Goal: Find specific page/section: Find specific page/section

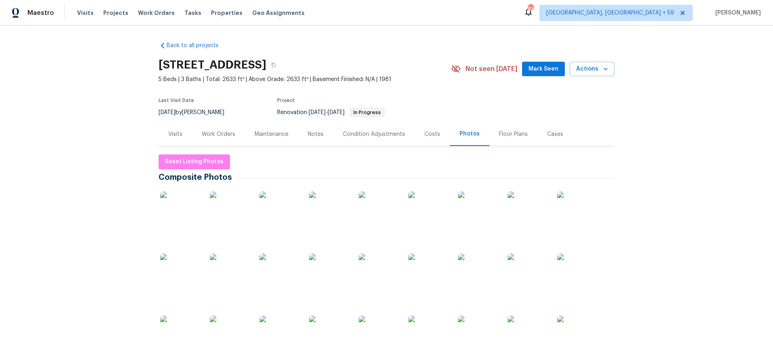
click at [214, 131] on div "Work Orders" at bounding box center [218, 134] width 33 height 8
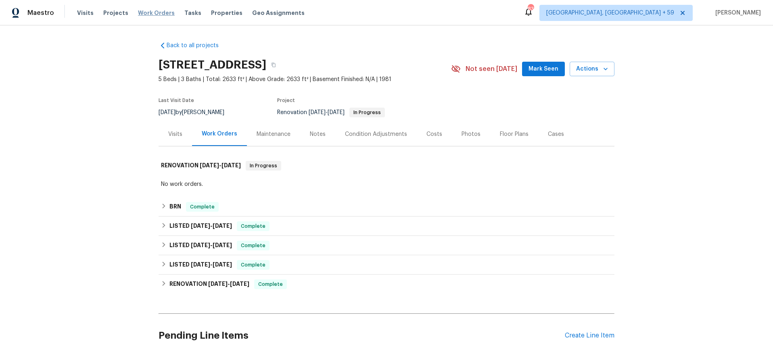
click at [149, 16] on span "Work Orders" at bounding box center [156, 13] width 37 height 8
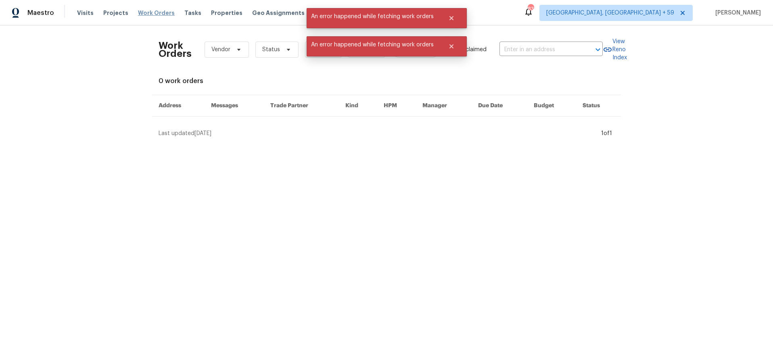
click at [142, 12] on span "Work Orders" at bounding box center [156, 13] width 37 height 8
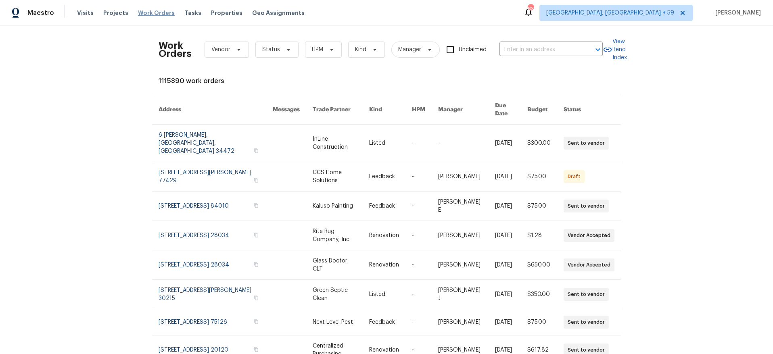
click at [158, 16] on span "Work Orders" at bounding box center [156, 13] width 37 height 8
click at [528, 50] on input "text" at bounding box center [540, 50] width 81 height 13
type input "4024 [PERSON_NAME]"
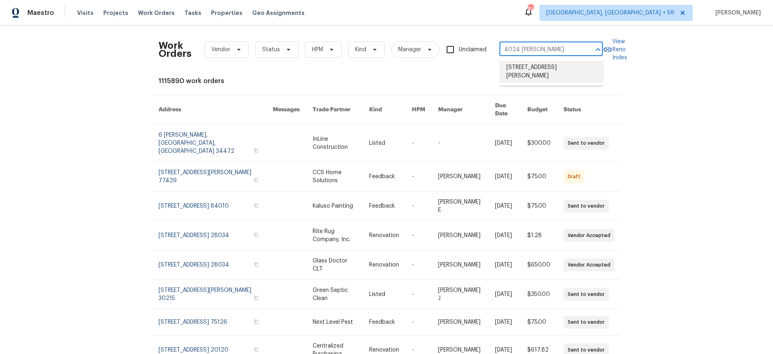
click at [530, 67] on li "[STREET_ADDRESS][PERSON_NAME]" at bounding box center [551, 72] width 103 height 22
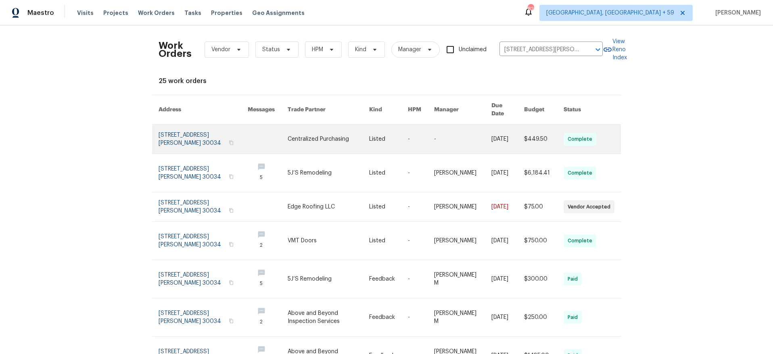
click at [185, 125] on link at bounding box center [203, 139] width 89 height 29
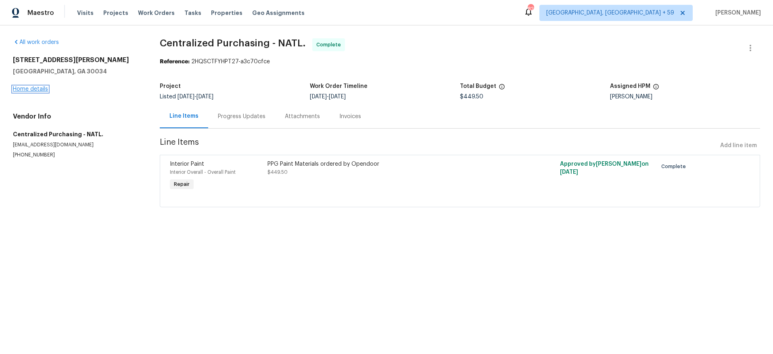
click at [36, 91] on link "Home details" at bounding box center [30, 89] width 35 height 6
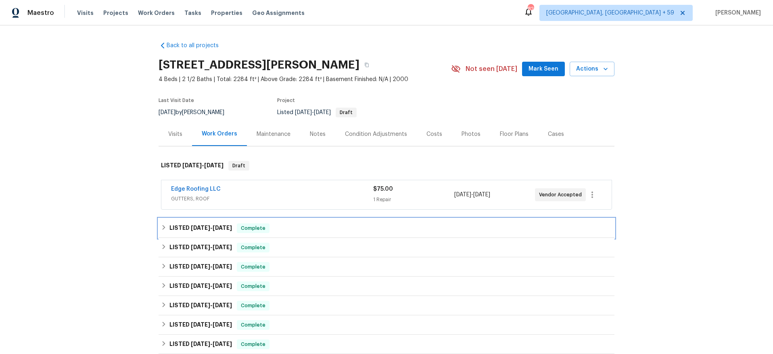
click at [315, 224] on div "LISTED [DATE] - [DATE] Complete" at bounding box center [386, 229] width 451 height 10
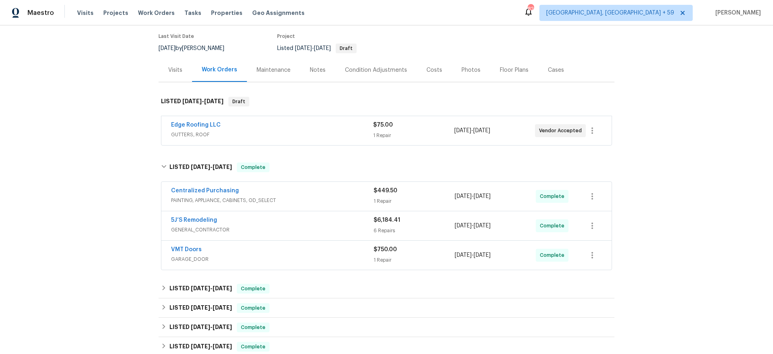
click at [317, 221] on div "5J’S Remodeling" at bounding box center [272, 221] width 203 height 10
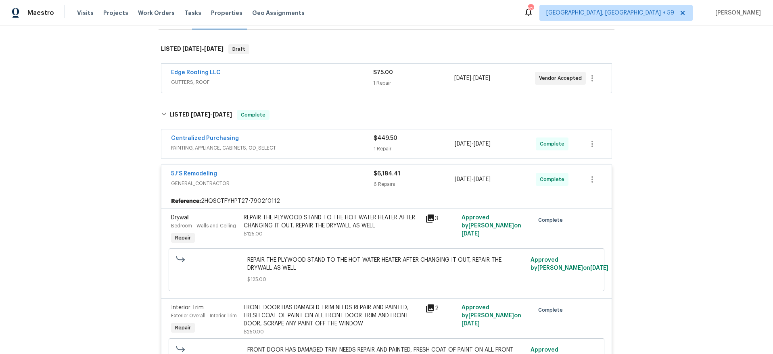
scroll to position [67, 0]
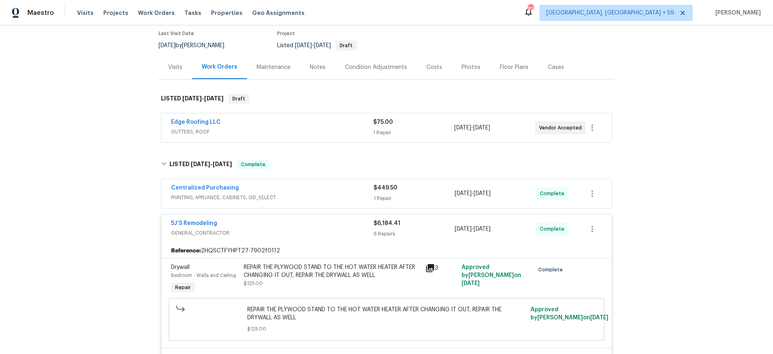
click at [294, 190] on div "Centralized Purchasing" at bounding box center [272, 189] width 203 height 10
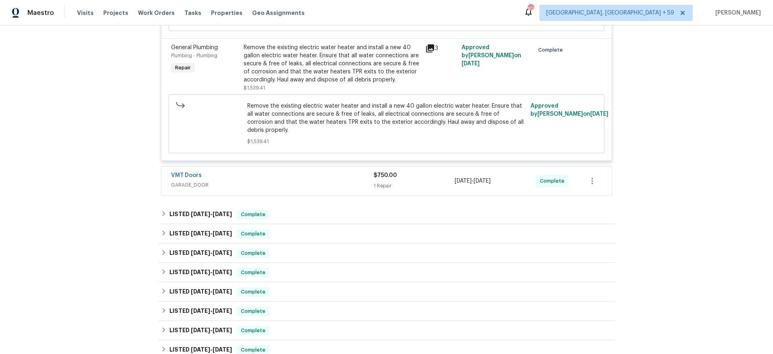
scroll to position [983, 0]
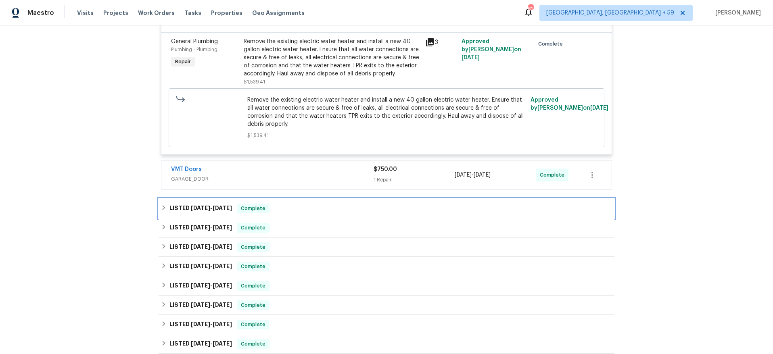
click at [317, 204] on div "LISTED [DATE] - [DATE] Complete" at bounding box center [386, 209] width 451 height 10
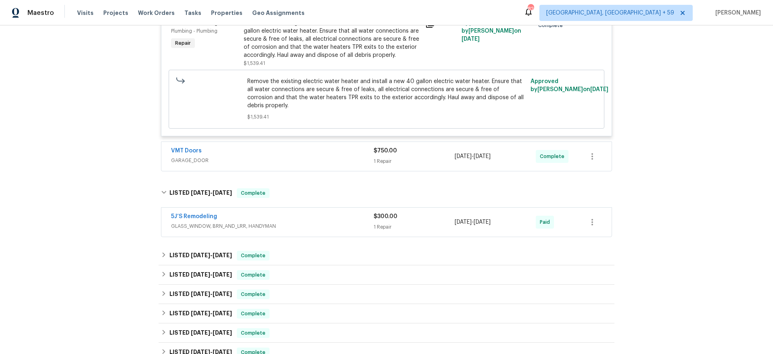
click at [326, 213] on div "5J’S Remodeling" at bounding box center [272, 218] width 203 height 10
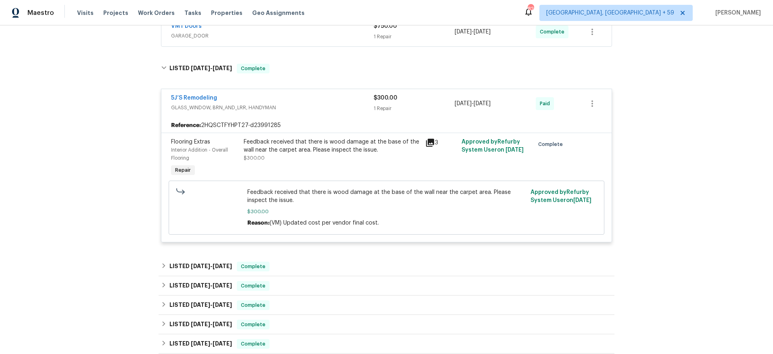
scroll to position [1144, 0]
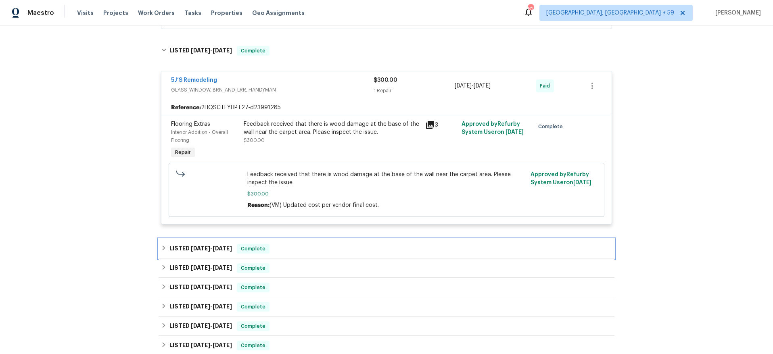
click at [314, 239] on div "LISTED [DATE] - [DATE] Complete" at bounding box center [387, 248] width 456 height 19
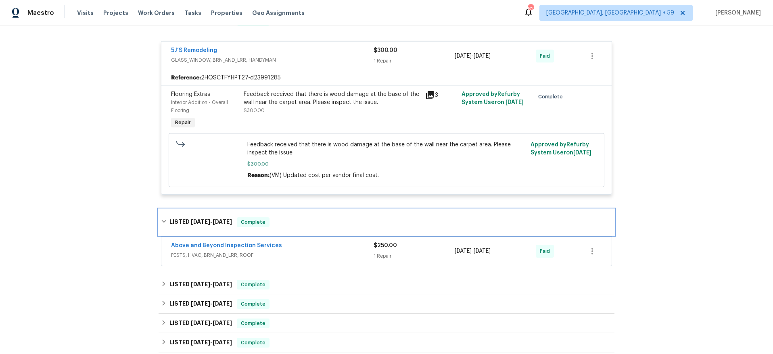
scroll to position [1184, 0]
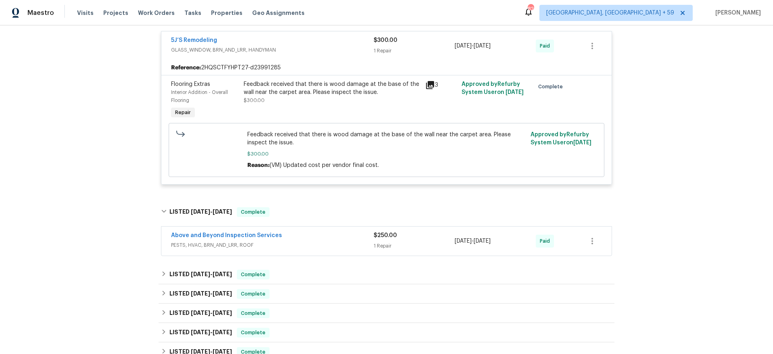
click at [314, 232] on div "Above and Beyond Inspection Services" at bounding box center [272, 237] width 203 height 10
